Goal: Task Accomplishment & Management: Complete application form

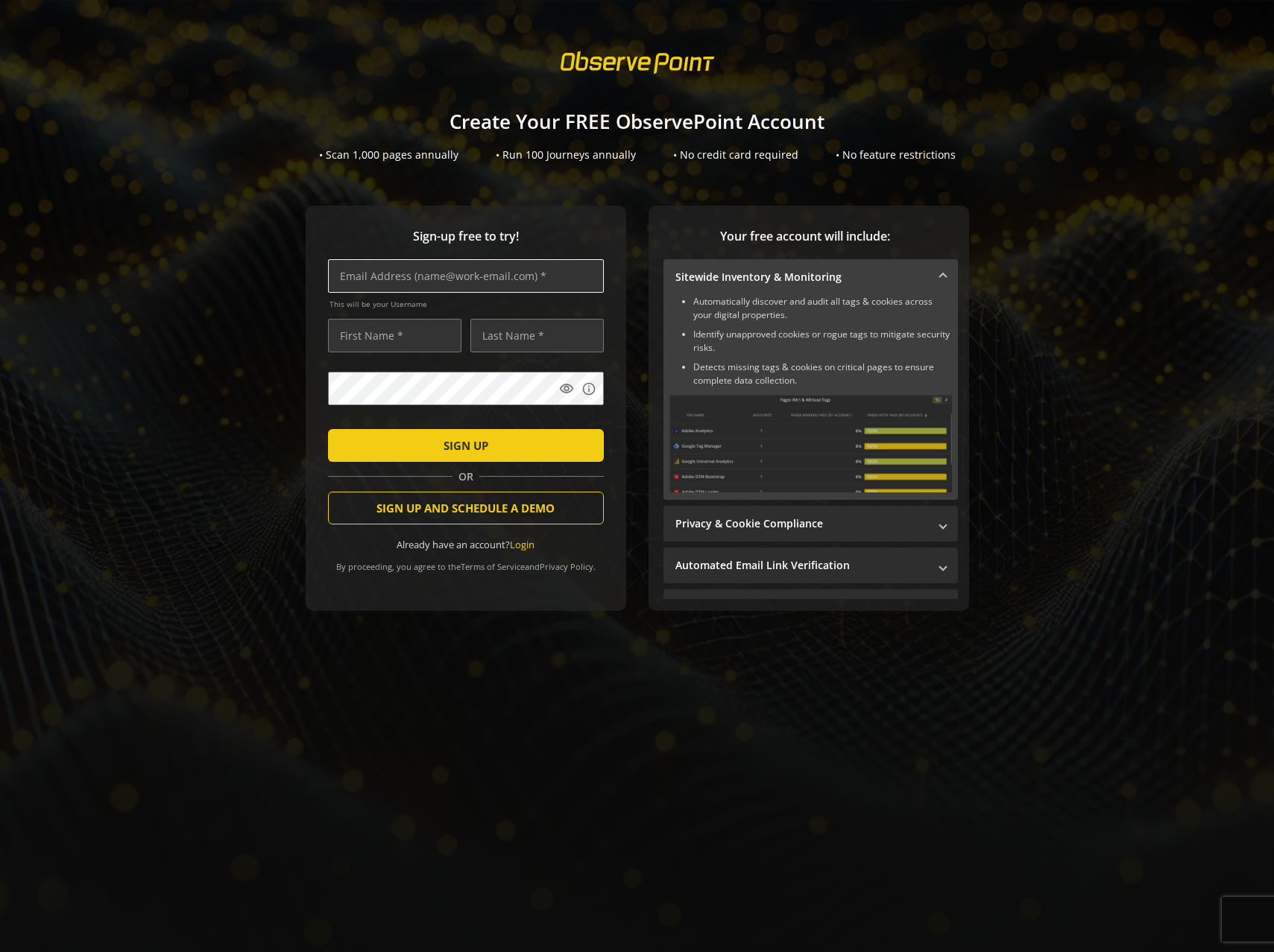
click at [492, 275] on input "text" at bounding box center [466, 275] width 276 height 33
type input "[PERSON_NAME][EMAIL_ADDRESS][PERSON_NAME][DOMAIN_NAME]"
type input "[PERSON_NAME]"
click at [453, 455] on span "SIGN UP" at bounding box center [466, 445] width 44 height 27
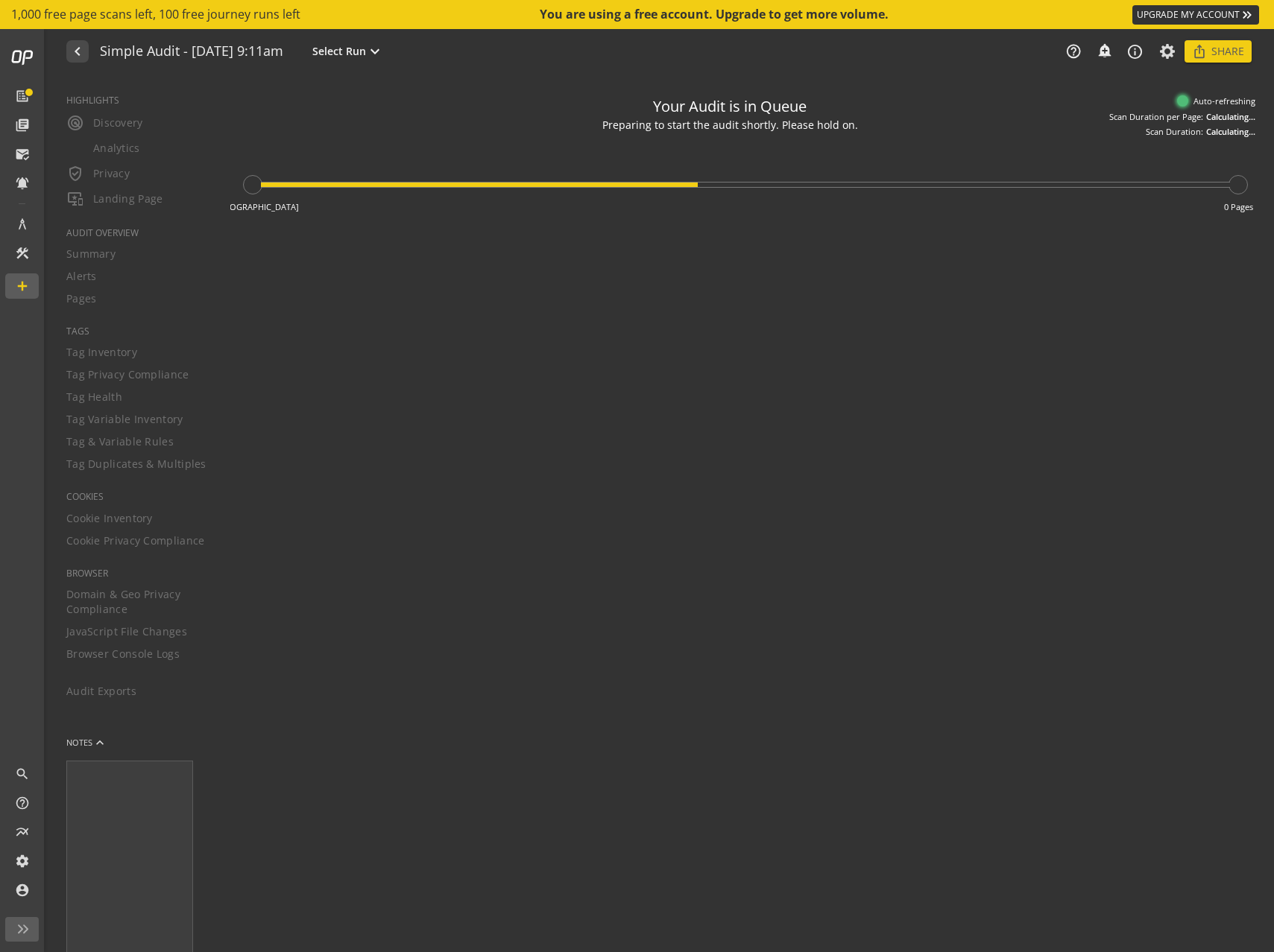
type textarea "Notes can include: -a description of what this audit is validating -changes in …"
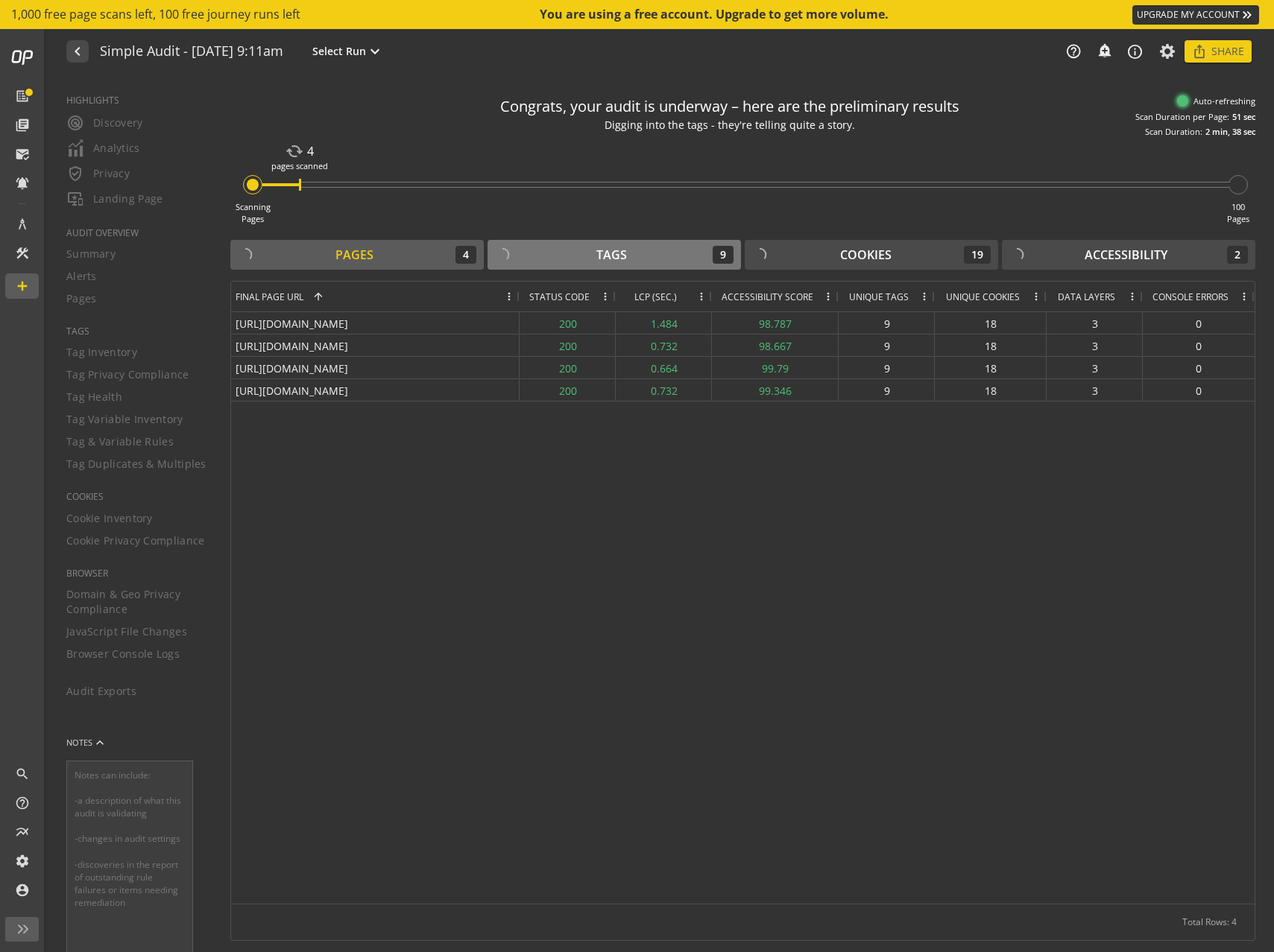
click at [579, 254] on div "Tags 9" at bounding box center [615, 255] width 239 height 18
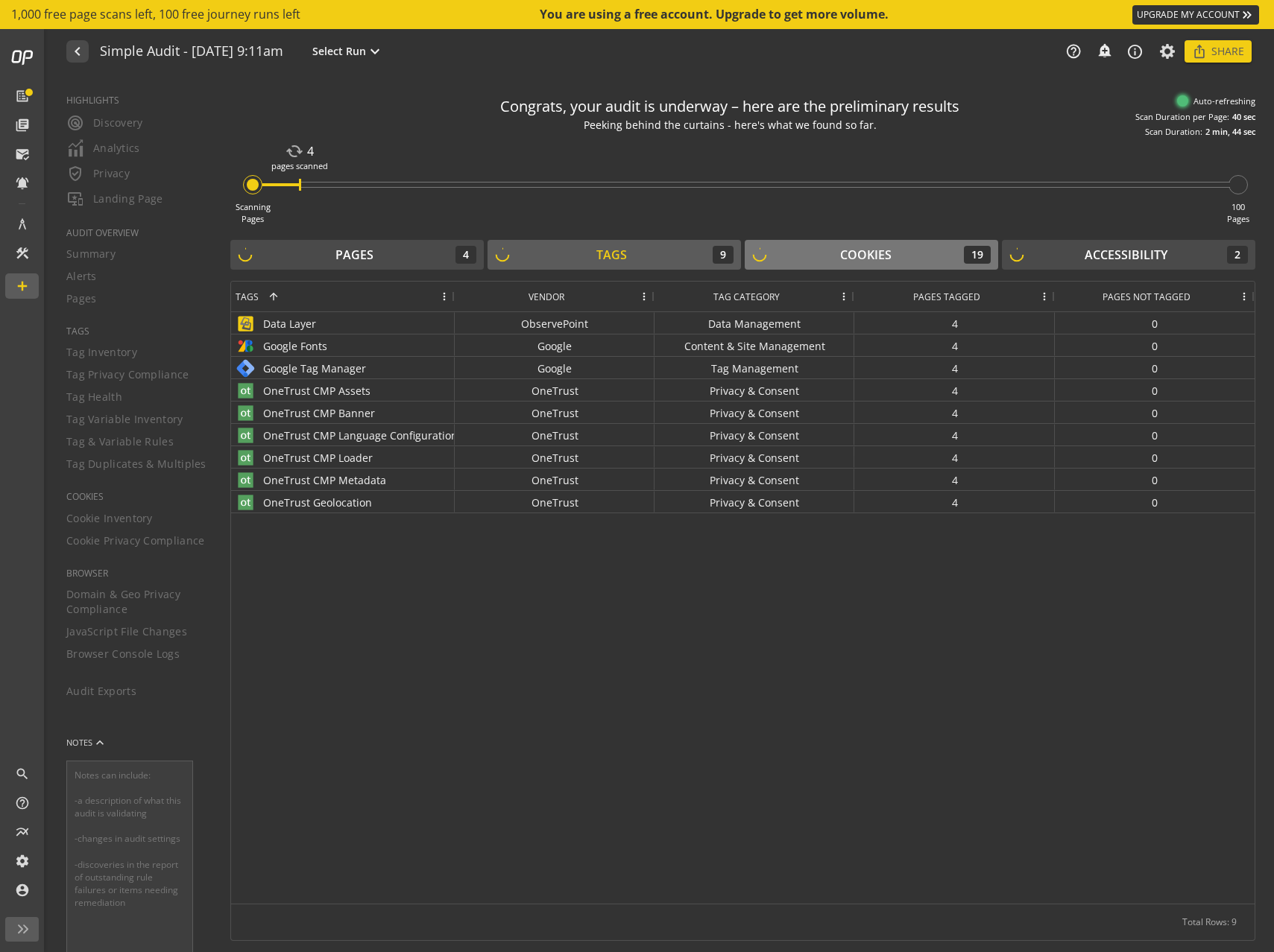
click at [869, 262] on div "Cookies" at bounding box center [865, 255] width 51 height 17
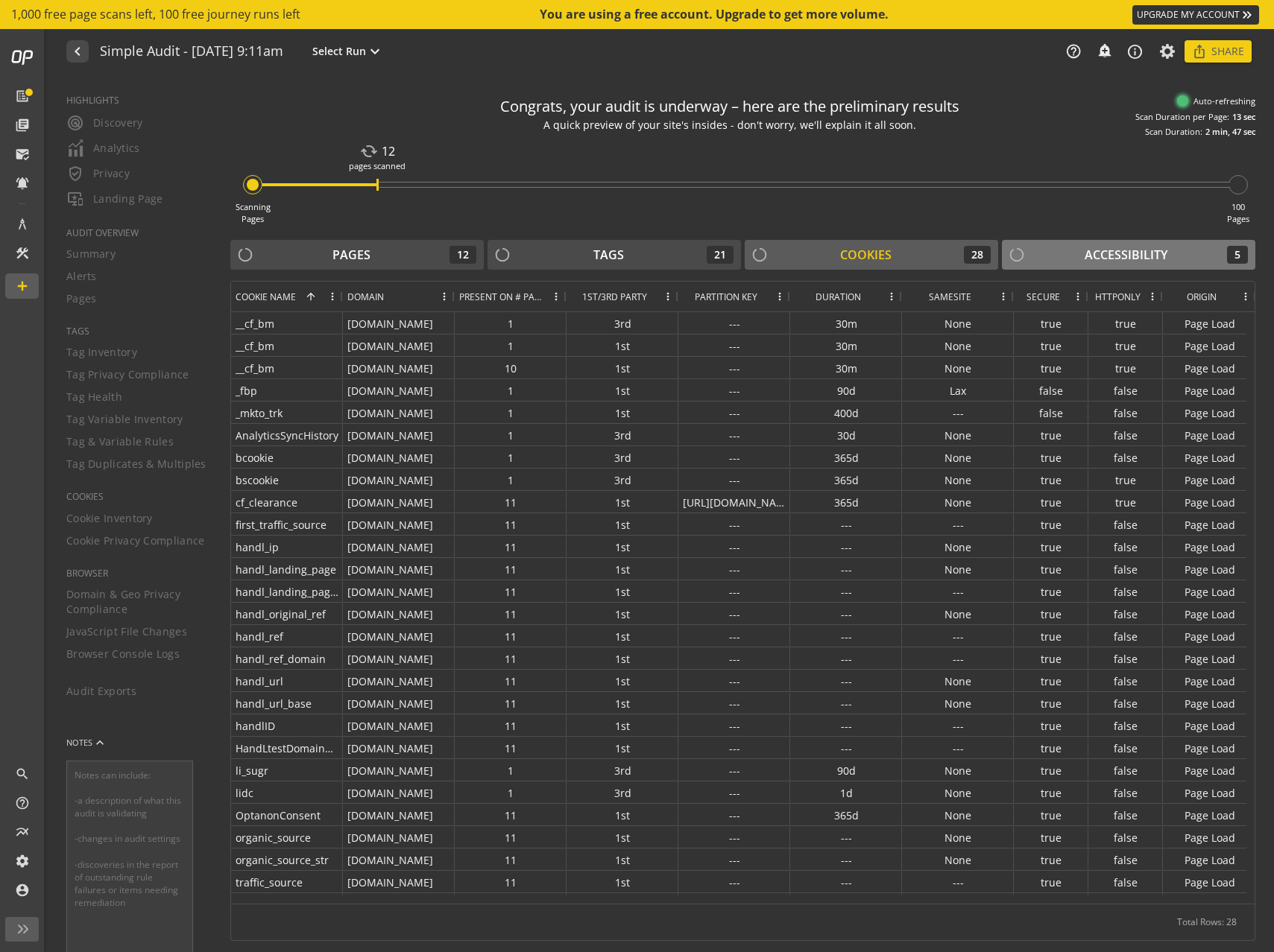
click at [1100, 248] on div "Accessibility" at bounding box center [1126, 255] width 83 height 17
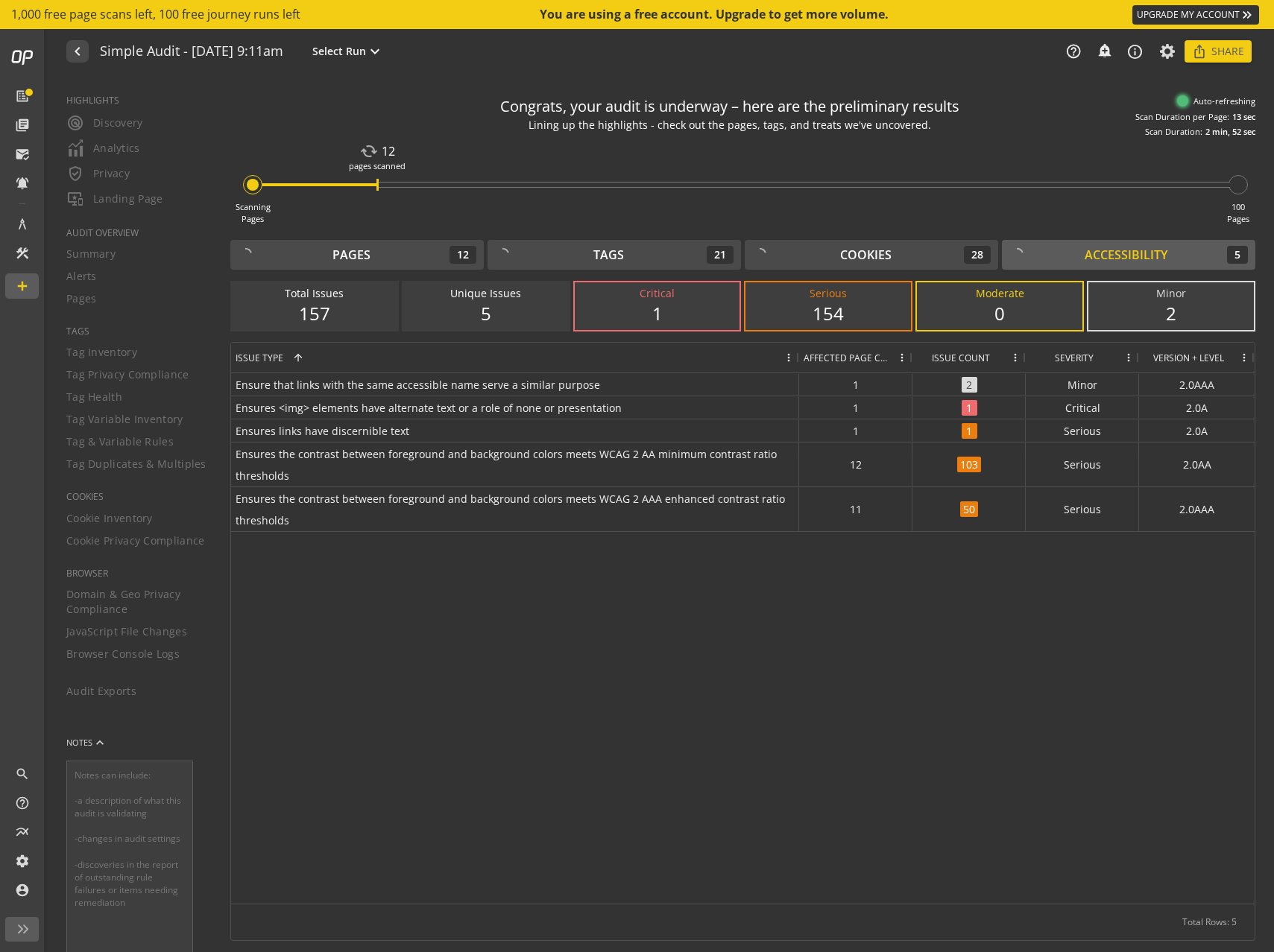
click at [848, 323] on div "154" at bounding box center [828, 313] width 136 height 25
click at [942, 301] on div "0" at bounding box center [999, 313] width 136 height 25
click at [1155, 316] on div "2" at bounding box center [1171, 313] width 136 height 25
